Goal: Task Accomplishment & Management: Complete application form

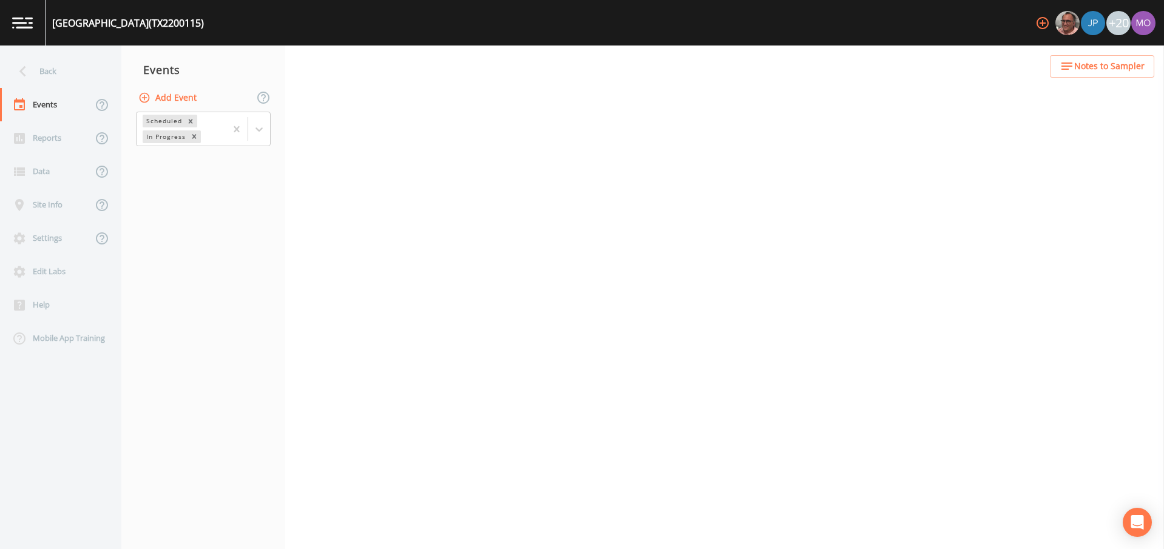
click at [52, 63] on div "Back" at bounding box center [54, 71] width 109 height 33
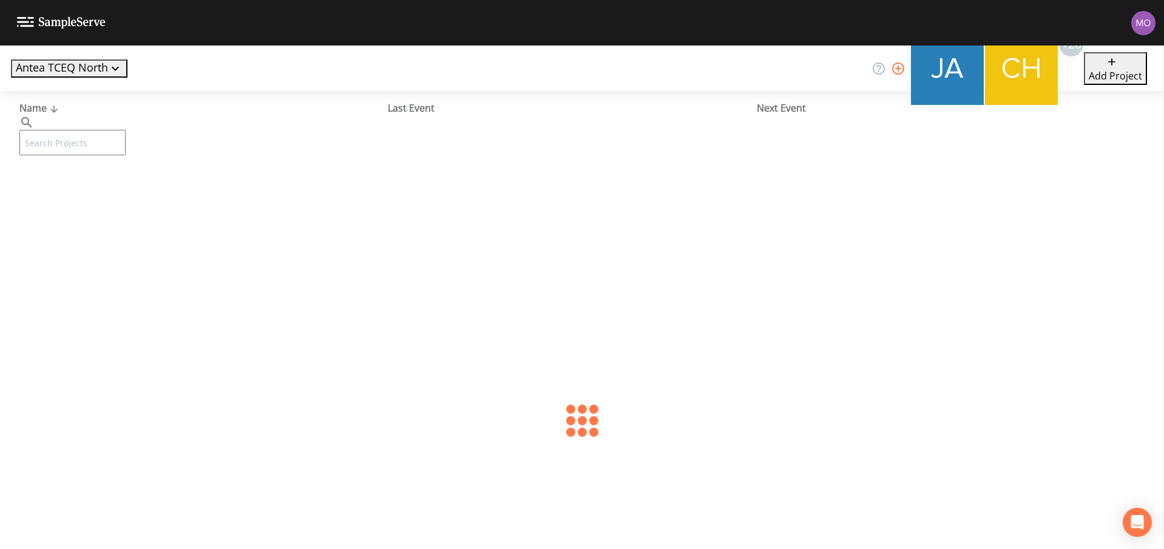
click at [104, 130] on input "text" at bounding box center [72, 142] width 106 height 25
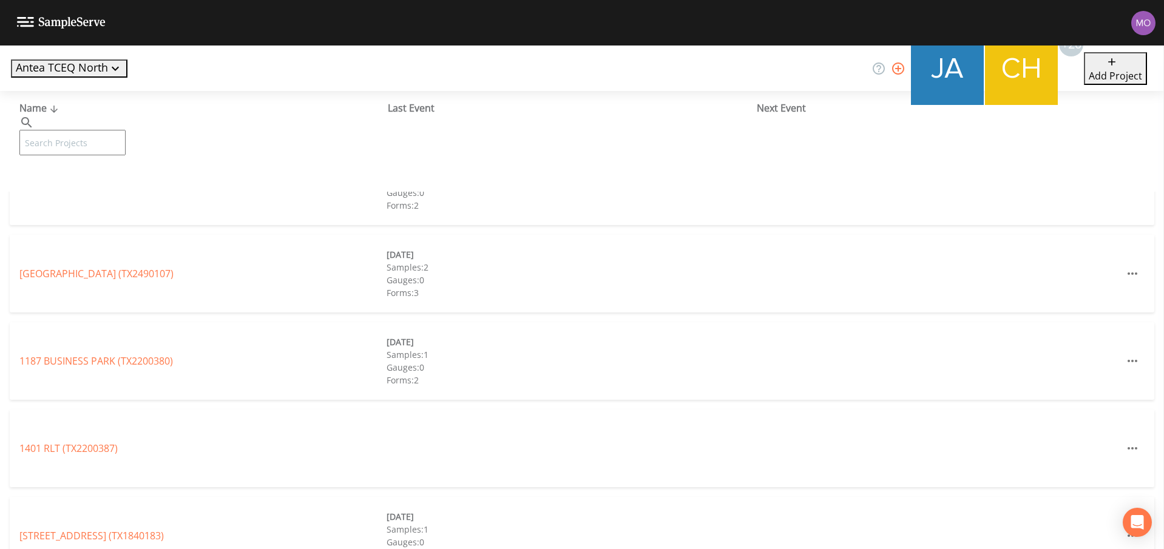
paste input "TX0810041"
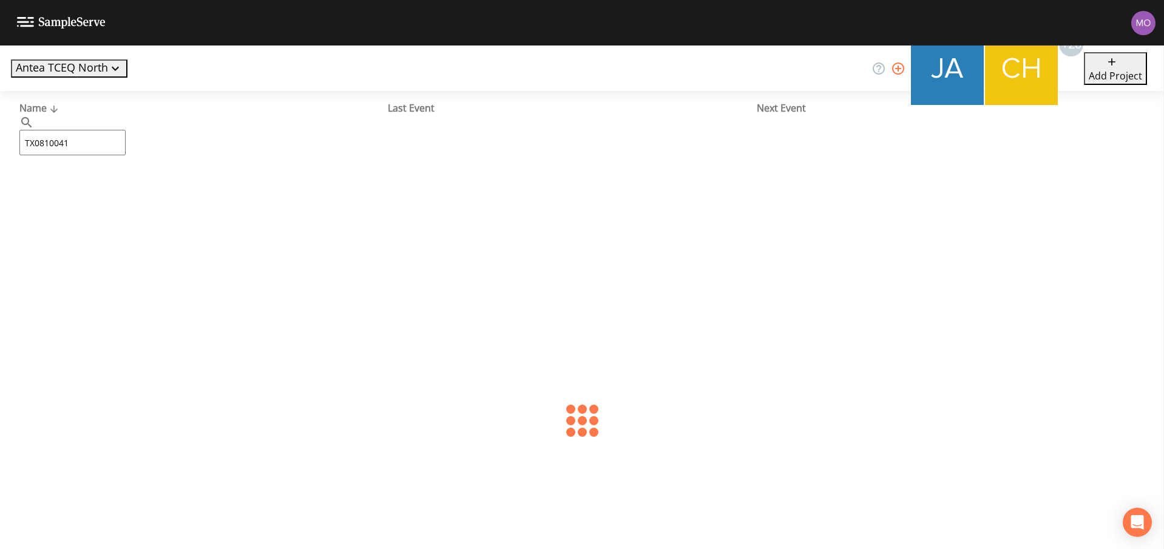
type input "TX0810041"
click at [146, 193] on div "SANDERSON FARMS OAKWOOD FACILITY (TX0810041)" at bounding box center [202, 186] width 367 height 15
click at [146, 187] on link "SANDERSON FARMS OAKWOOD FACILITY (TX0810041)" at bounding box center [153, 186] width 269 height 13
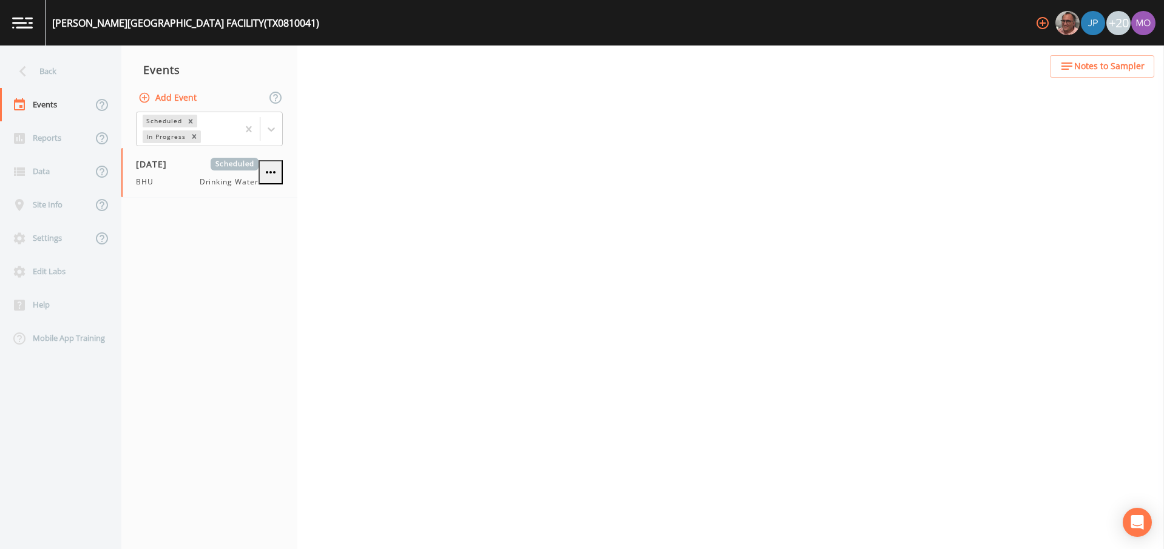
click at [187, 95] on button "Add Event" at bounding box center [169, 98] width 66 height 22
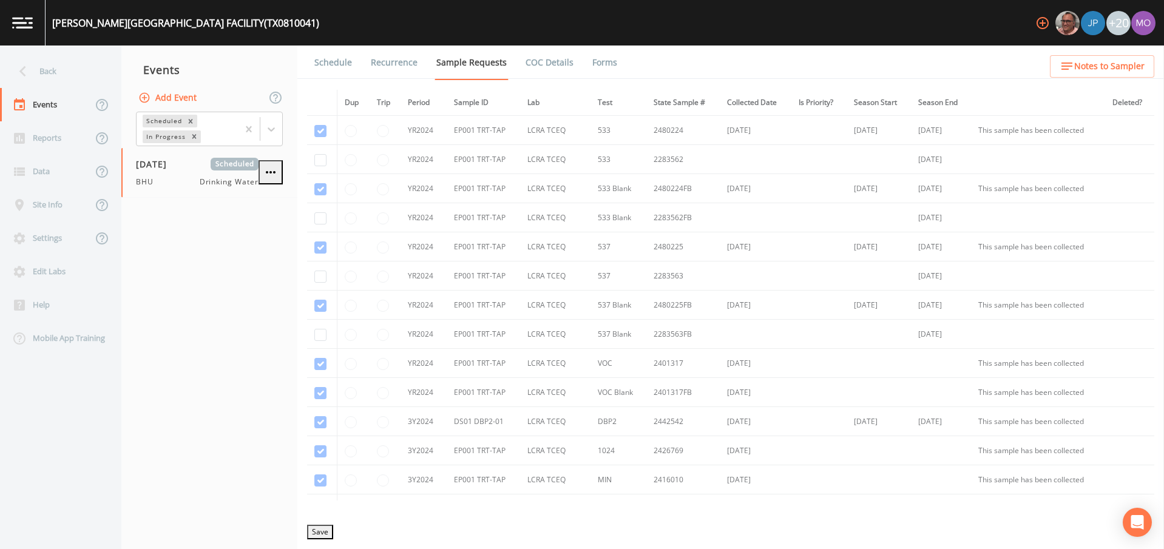
type input "BHU"
type input "2025-10-23"
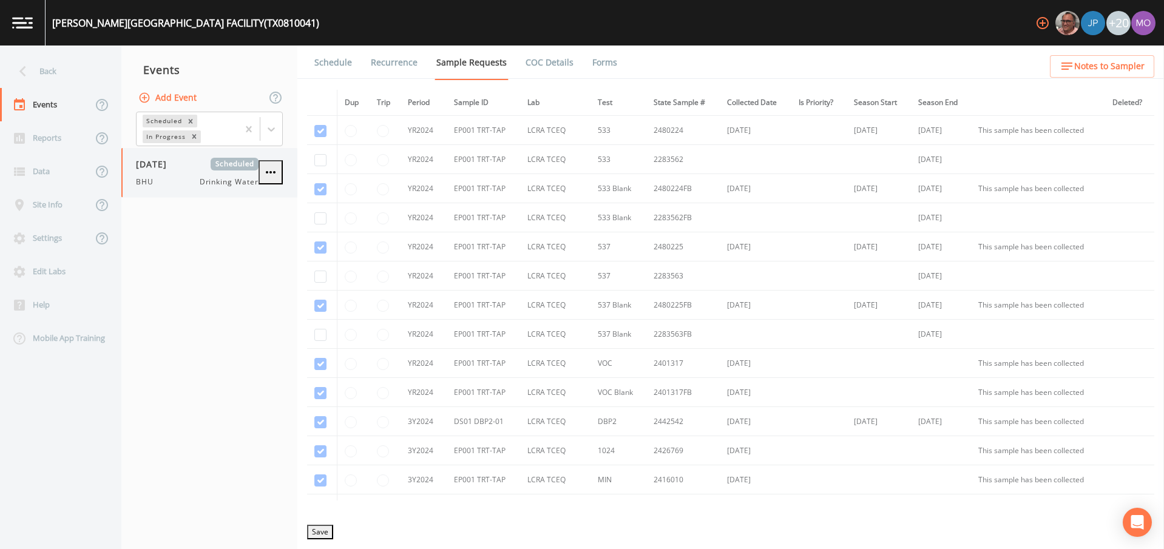
click at [168, 177] on div "BHU Drinking Water" at bounding box center [197, 182] width 123 height 11
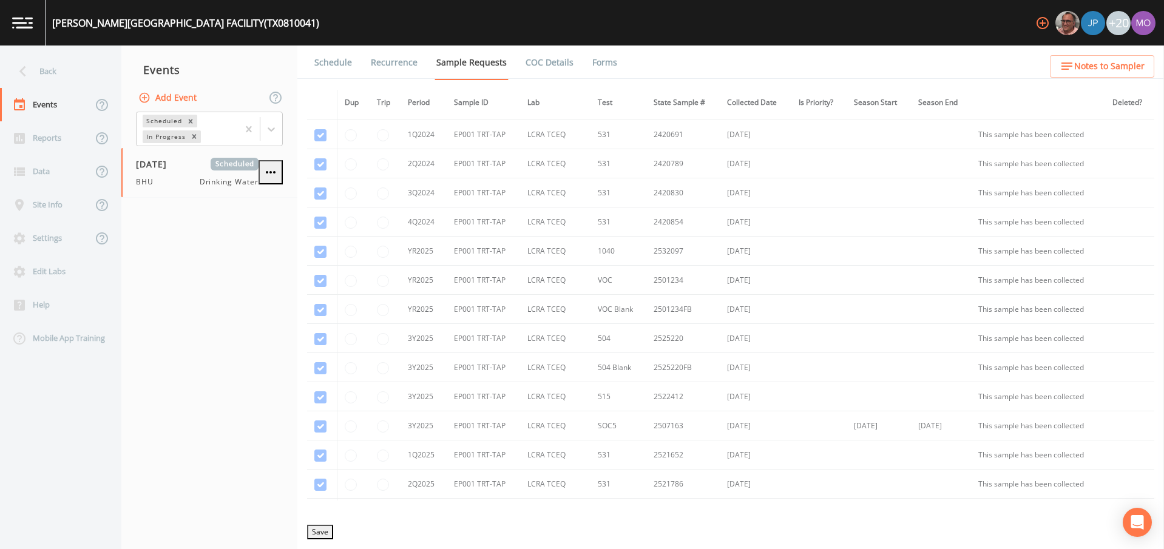
scroll to position [615, 0]
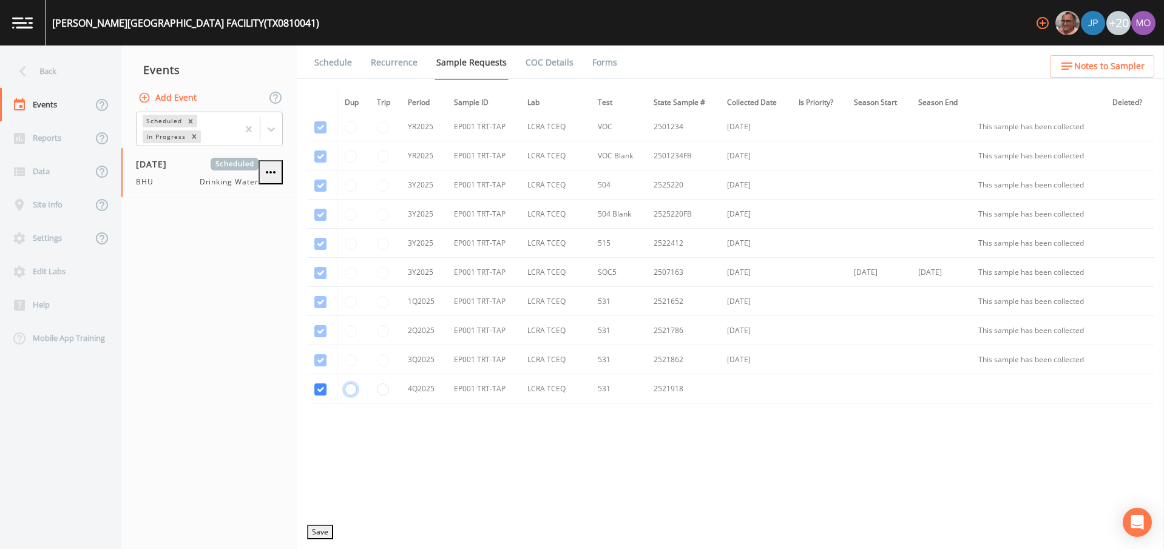
click at [351, 393] on input "radio" at bounding box center [351, 390] width 12 height 12
radio input "true"
click at [323, 526] on button "Save" at bounding box center [320, 532] width 26 height 15
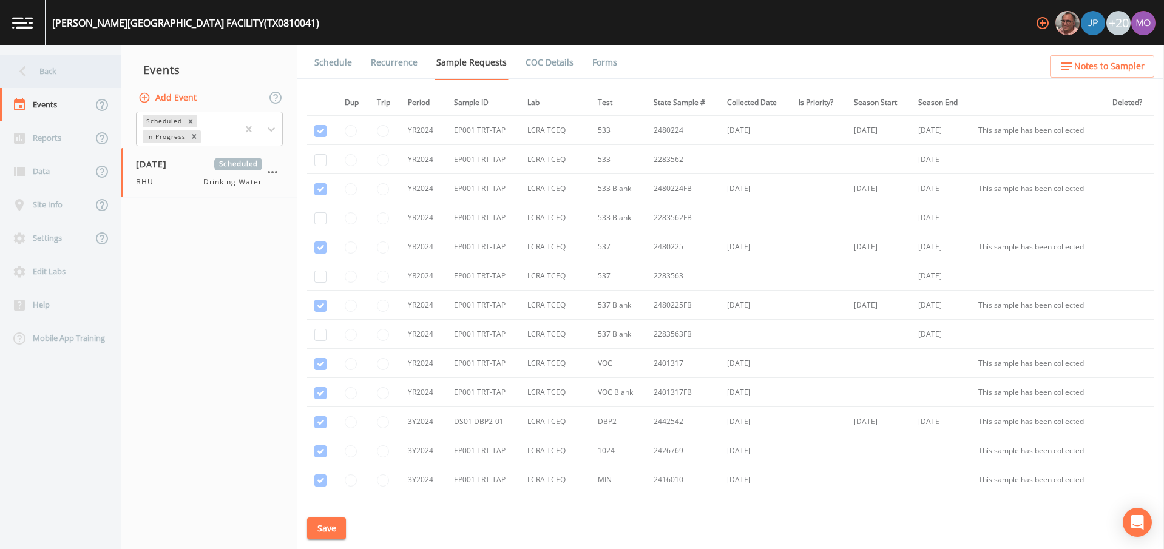
click at [80, 79] on div "Back" at bounding box center [54, 71] width 109 height 33
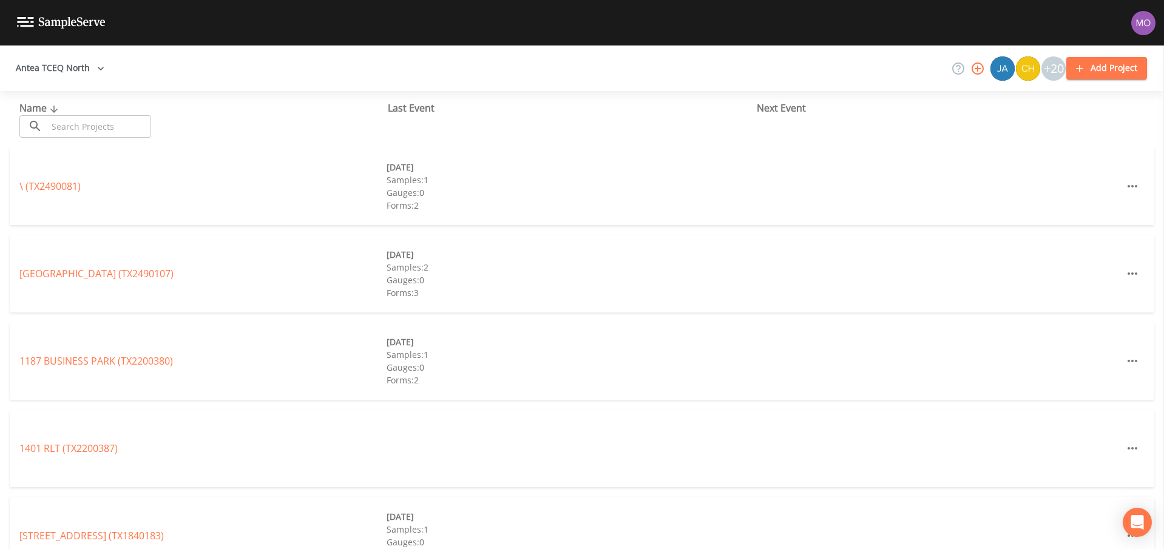
click at [101, 123] on input "text" at bounding box center [99, 126] width 104 height 22
paste input "TX2200012"
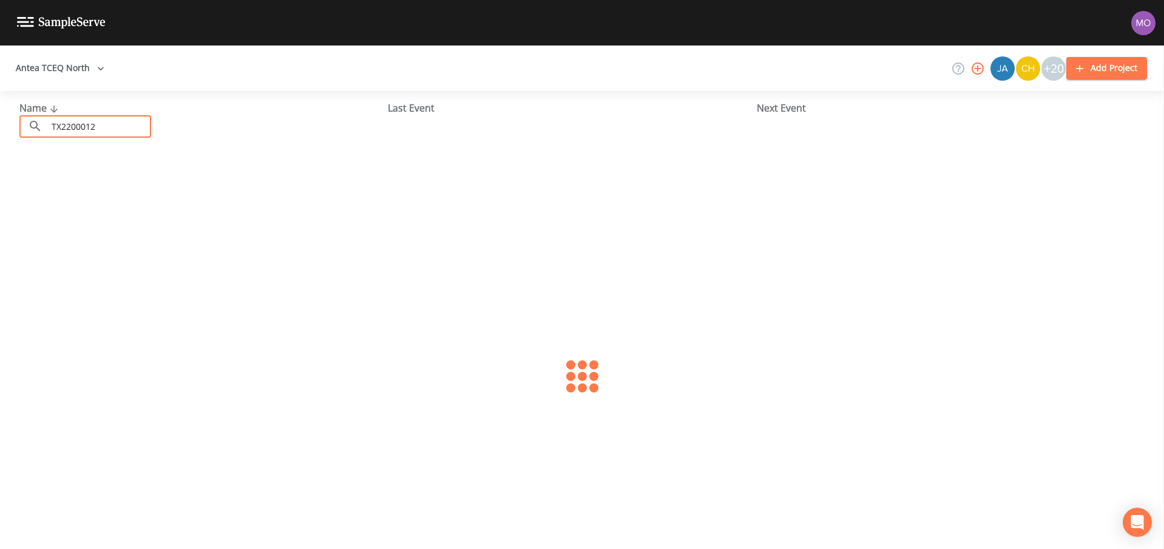
type input "TX2200012"
click at [107, 183] on link "CITY OF [GEOGRAPHIC_DATA] (TX2200012)" at bounding box center [114, 186] width 191 height 13
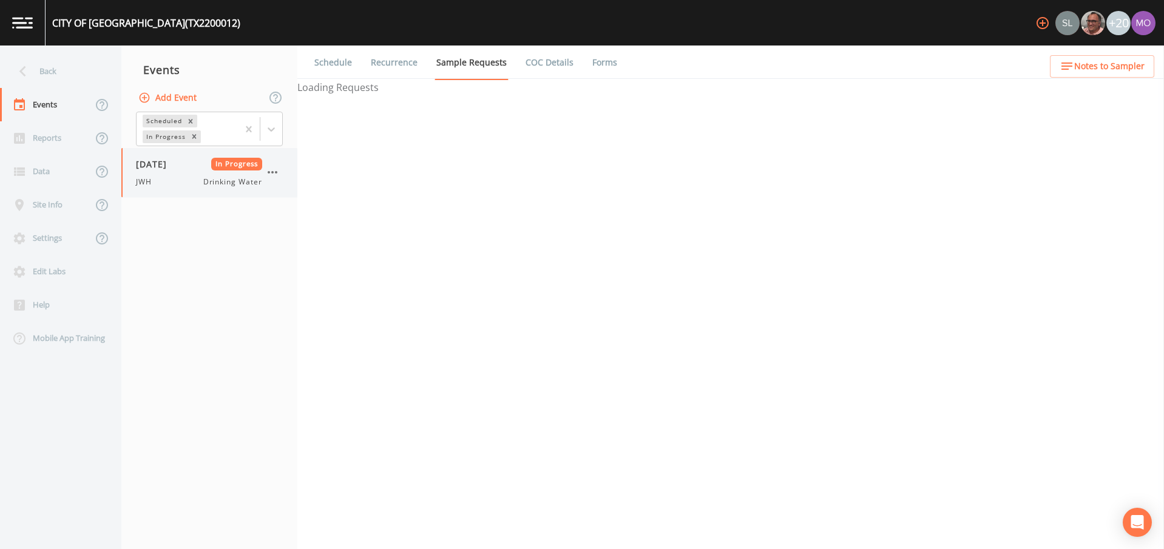
click at [162, 173] on div "[DATE] In Progress JWH Drinking Water" at bounding box center [199, 173] width 126 height 30
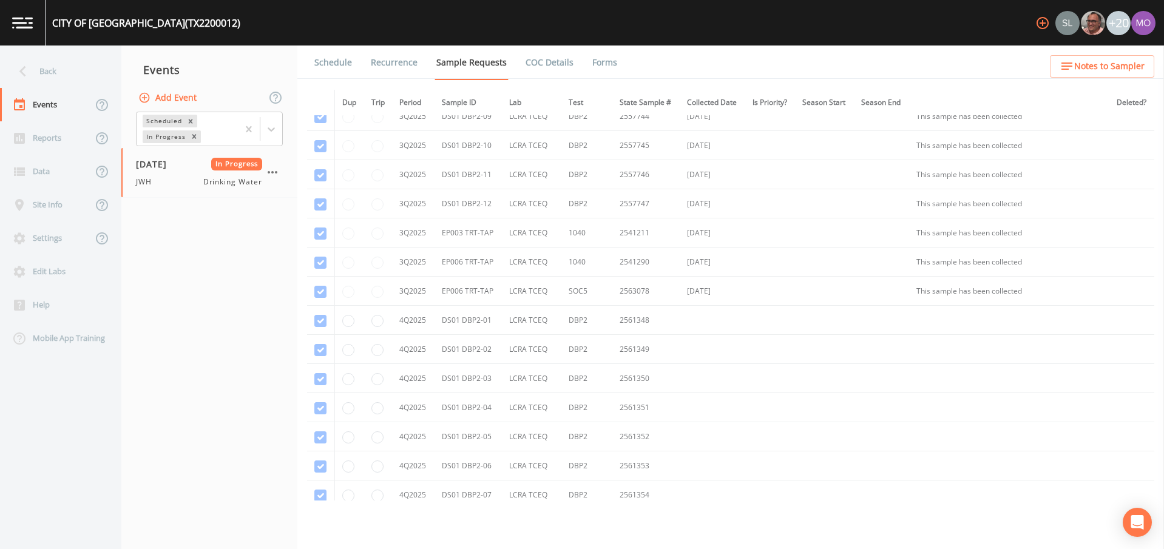
scroll to position [5517, 0]
